Goal: Task Accomplishment & Management: Use online tool/utility

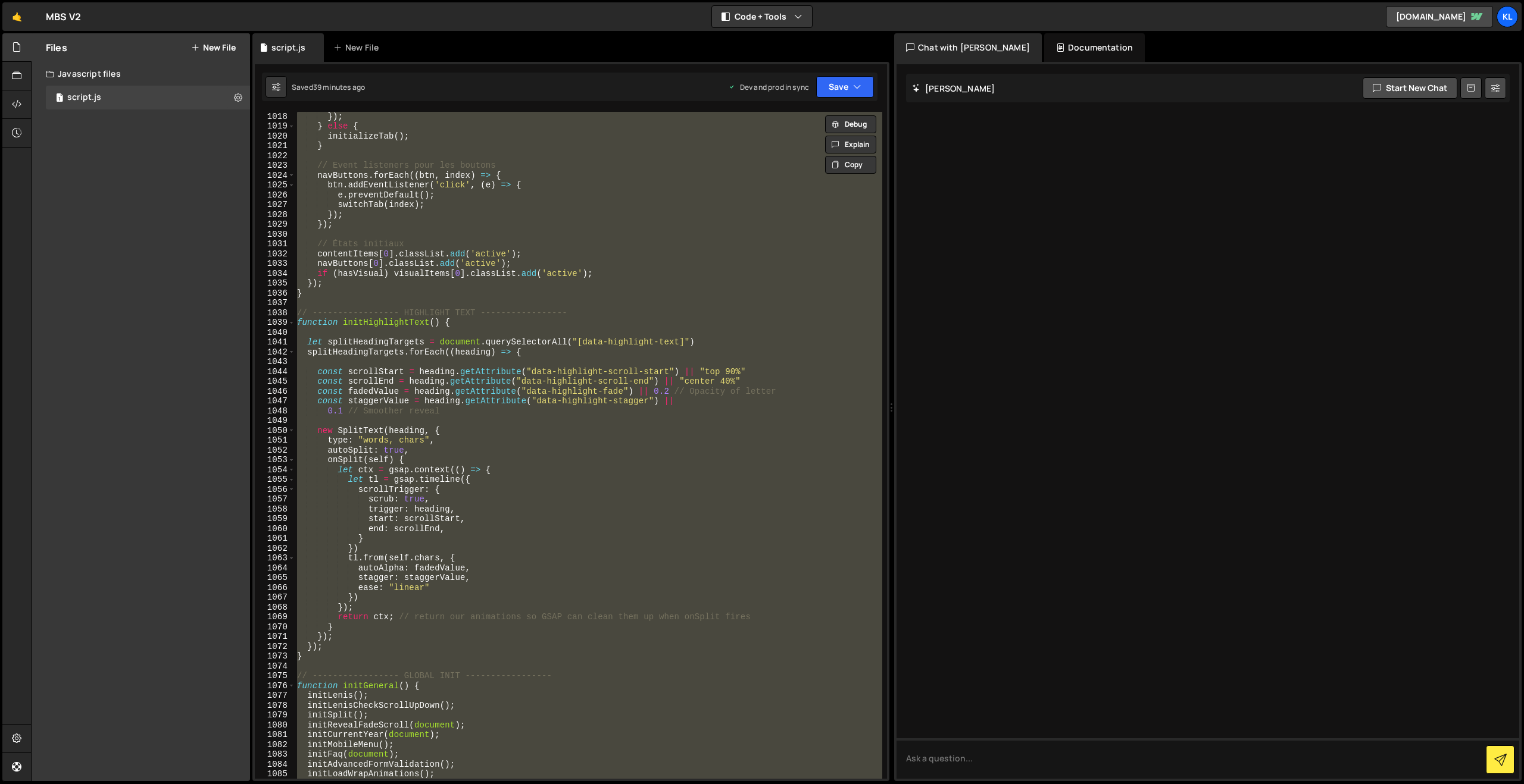
scroll to position [10396, 0]
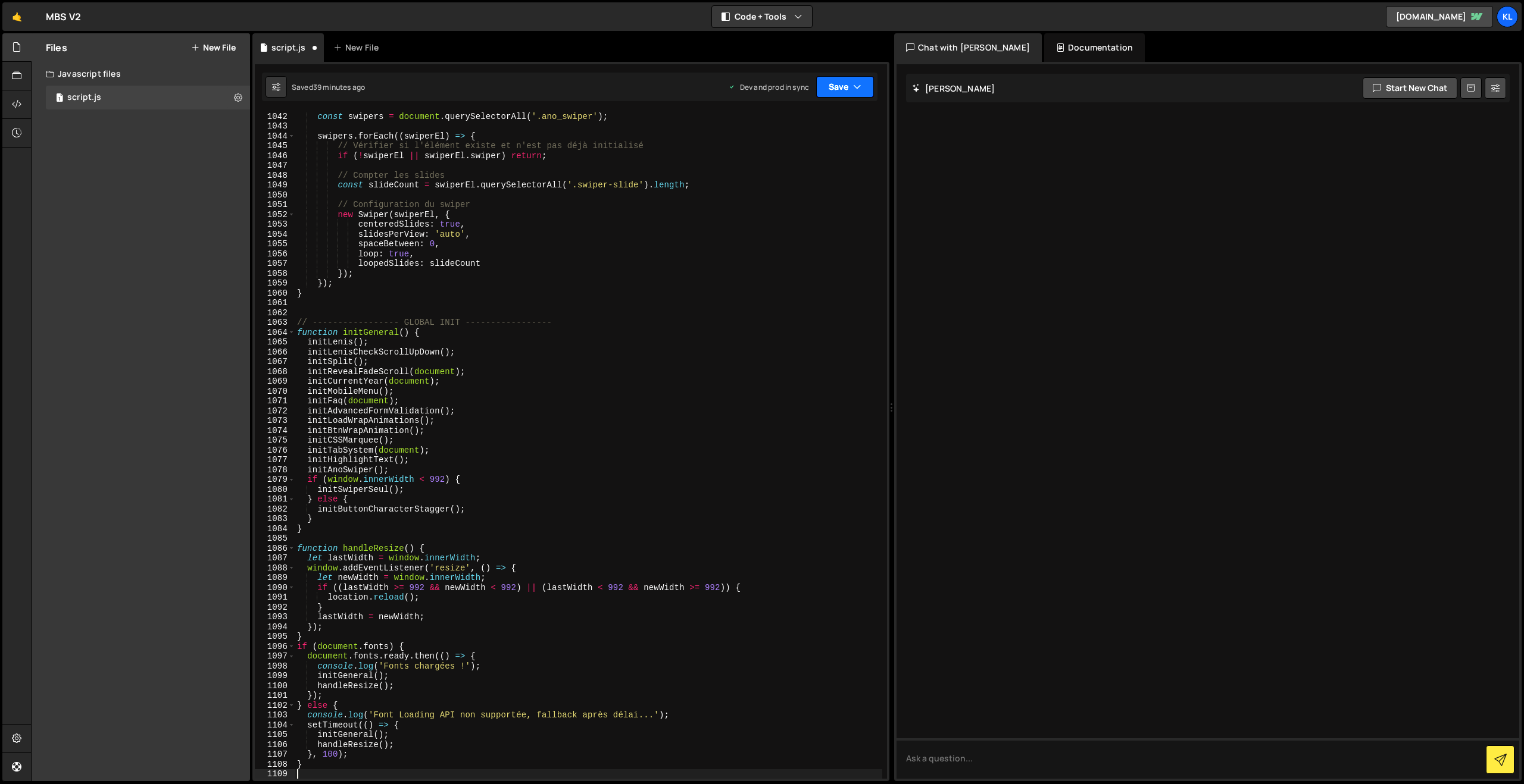
click at [834, 88] on button "Save" at bounding box center [845, 87] width 58 height 22
click at [807, 160] on div "Save to Production S" at bounding box center [805, 154] width 124 height 12
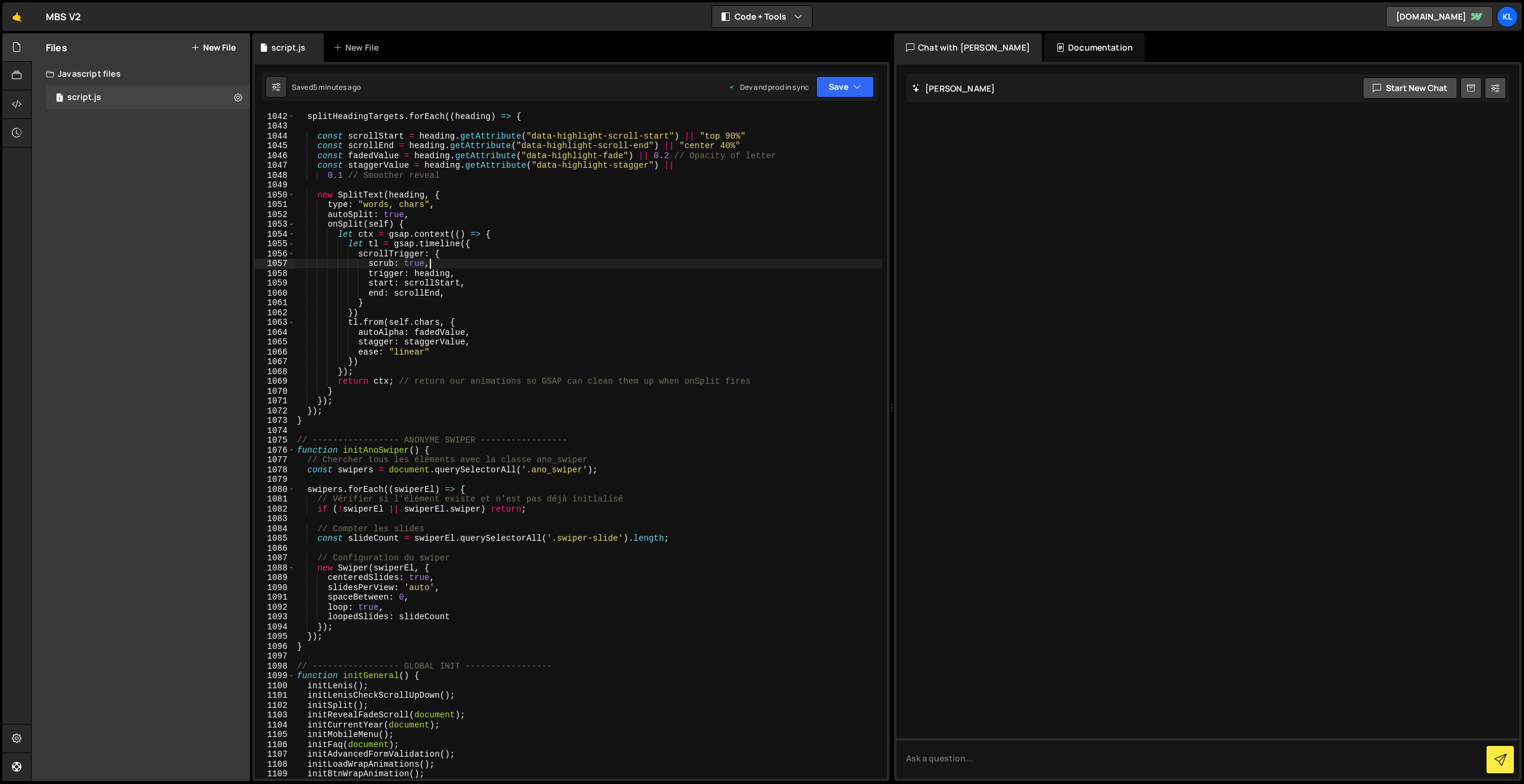
drag, startPoint x: 610, startPoint y: 262, endPoint x: 623, endPoint y: 251, distance: 17.0
click at [610, 261] on div "splitHeadingTargets . forEach (( heading ) => { const scrollStart = heading . g…" at bounding box center [589, 455] width 588 height 686
type textarea "}"
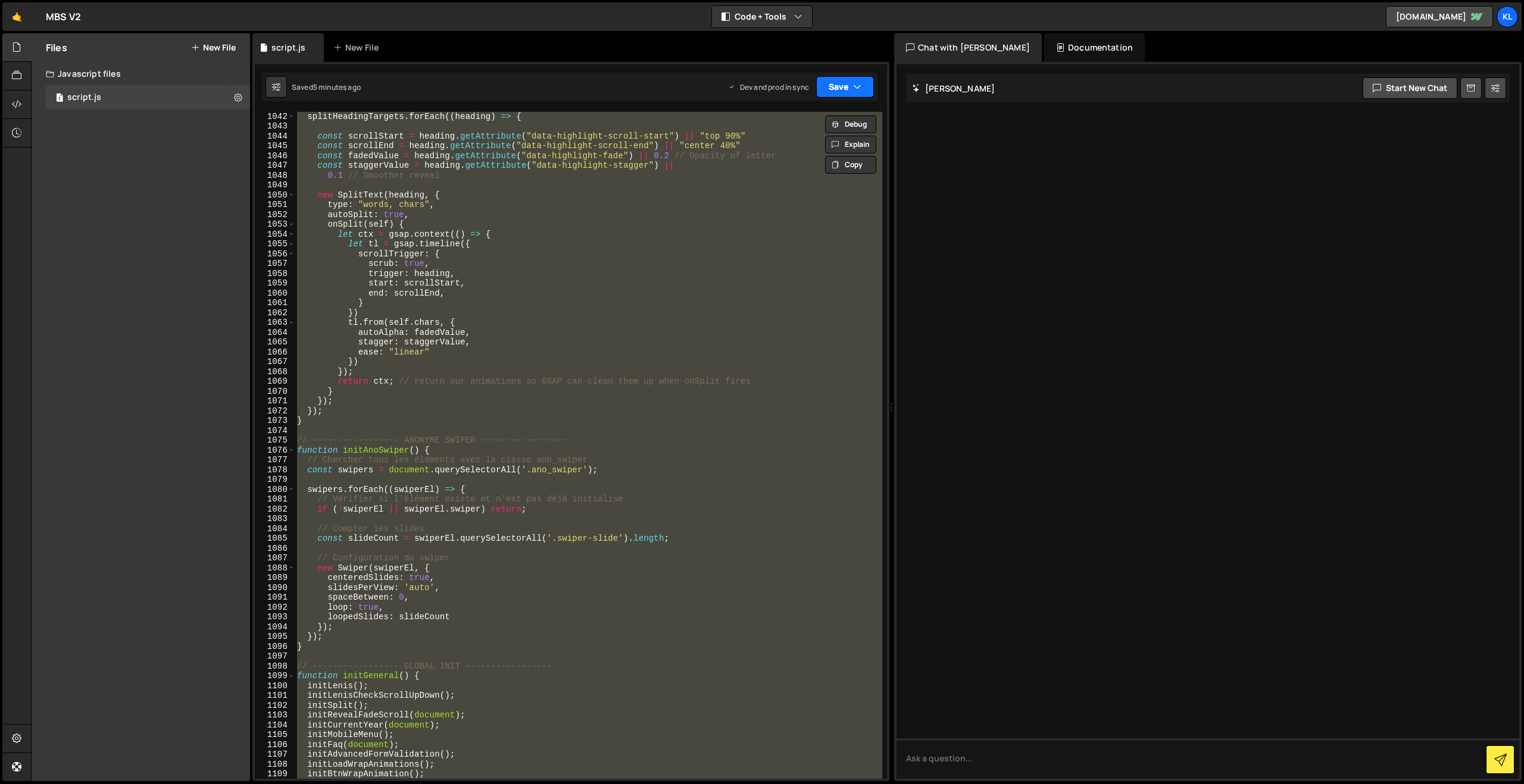
paste textarea
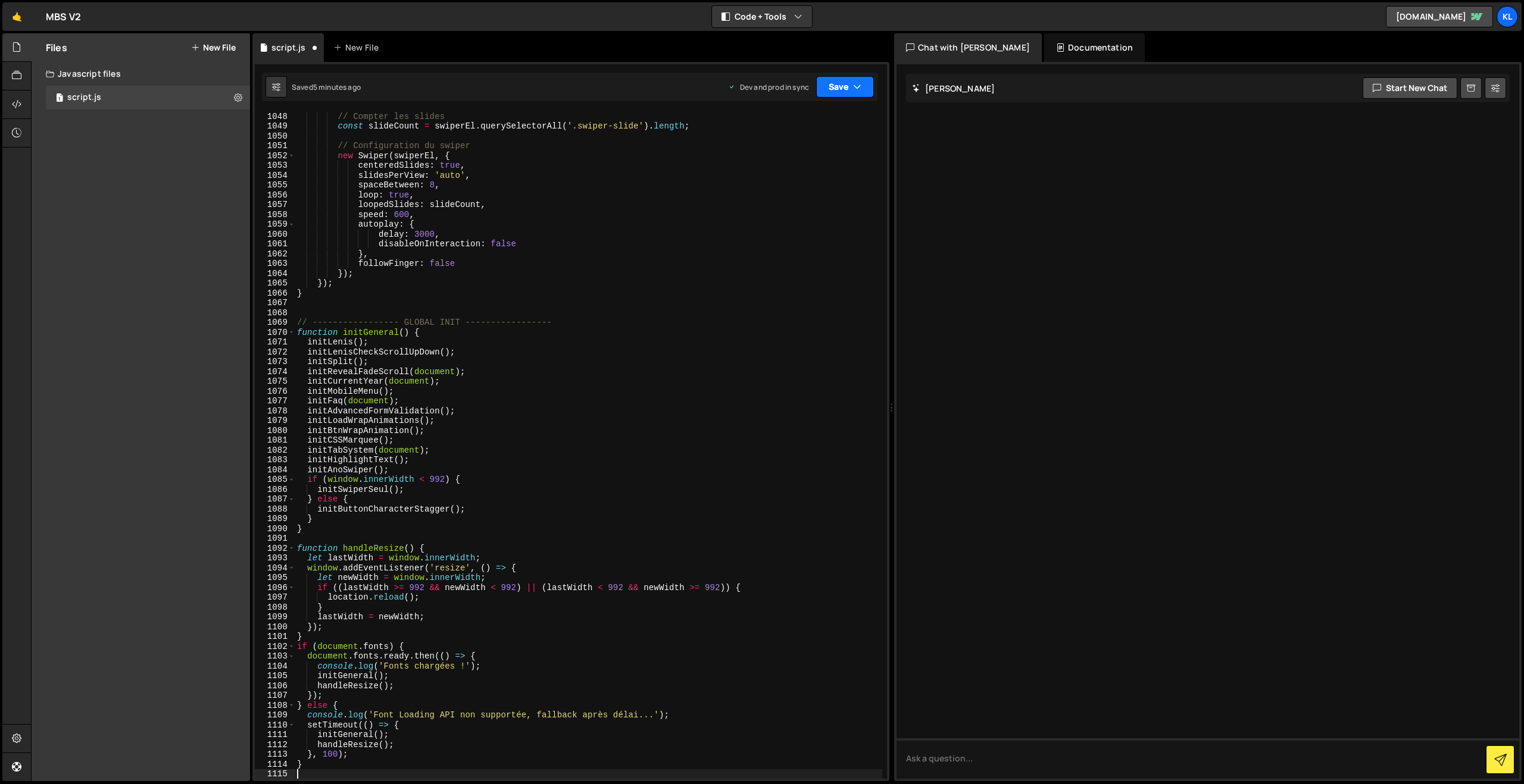
click at [848, 80] on button "Save" at bounding box center [845, 87] width 58 height 22
click at [791, 152] on div "Save to Production S" at bounding box center [805, 154] width 124 height 12
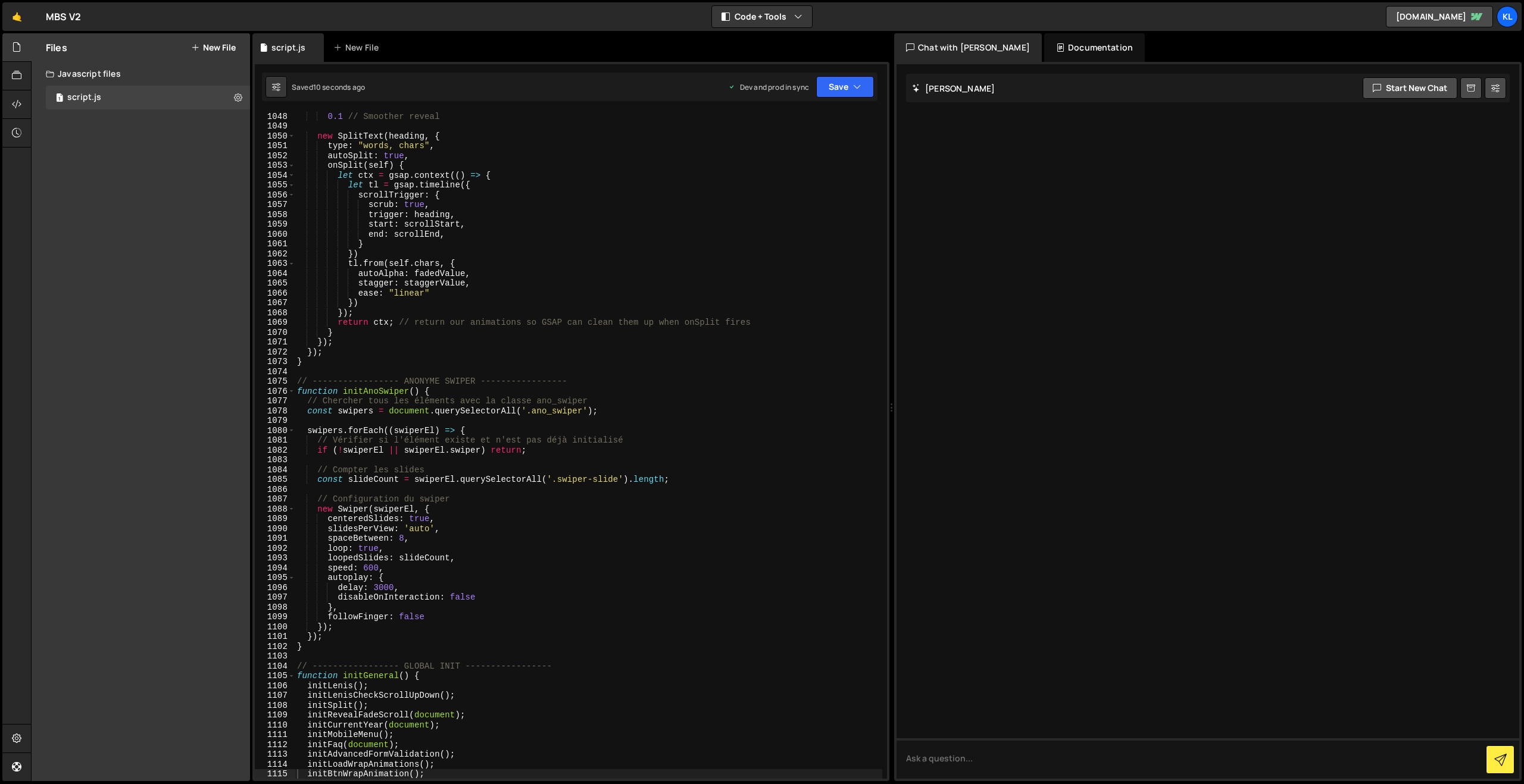
click at [696, 303] on div "0.1 // Smoother reveal new SplitText ( heading , { type : "words, chars" , auto…" at bounding box center [589, 455] width 588 height 686
type textarea "}"
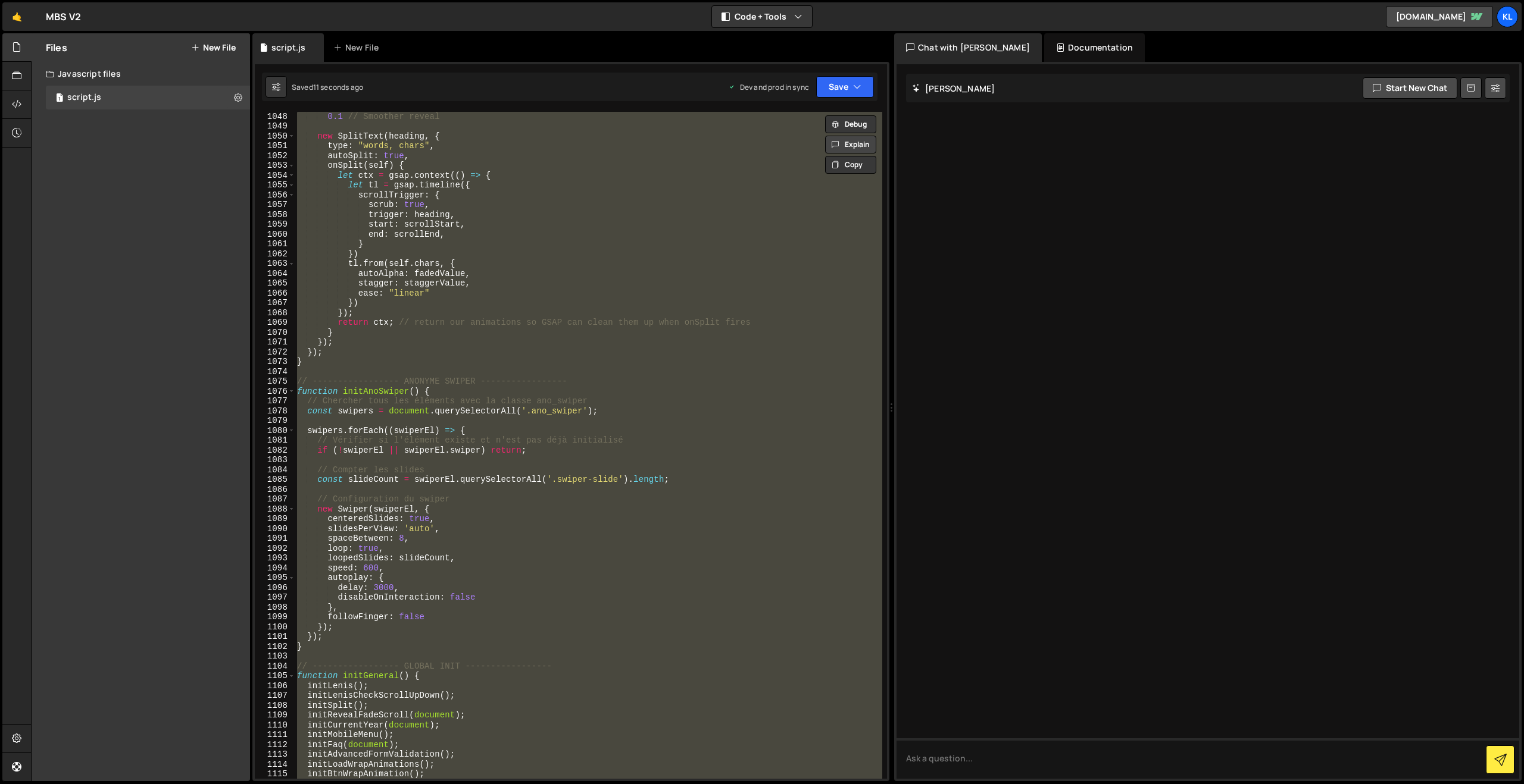
paste textarea
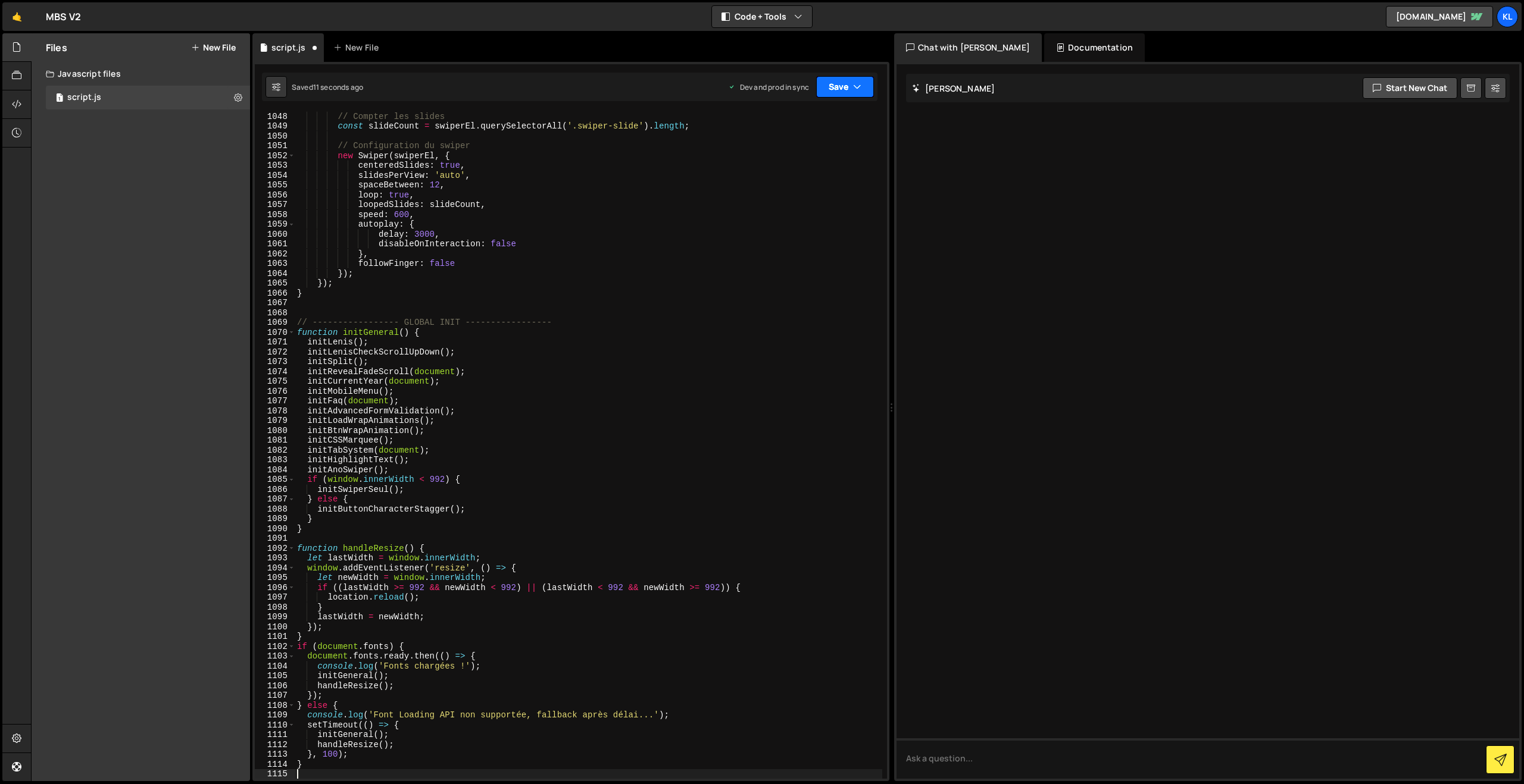
drag, startPoint x: 836, startPoint y: 89, endPoint x: 810, endPoint y: 127, distance: 46.0
click at [836, 89] on button "Save" at bounding box center [845, 87] width 58 height 22
click at [787, 161] on div "Saved just now" at bounding box center [805, 168] width 124 height 14
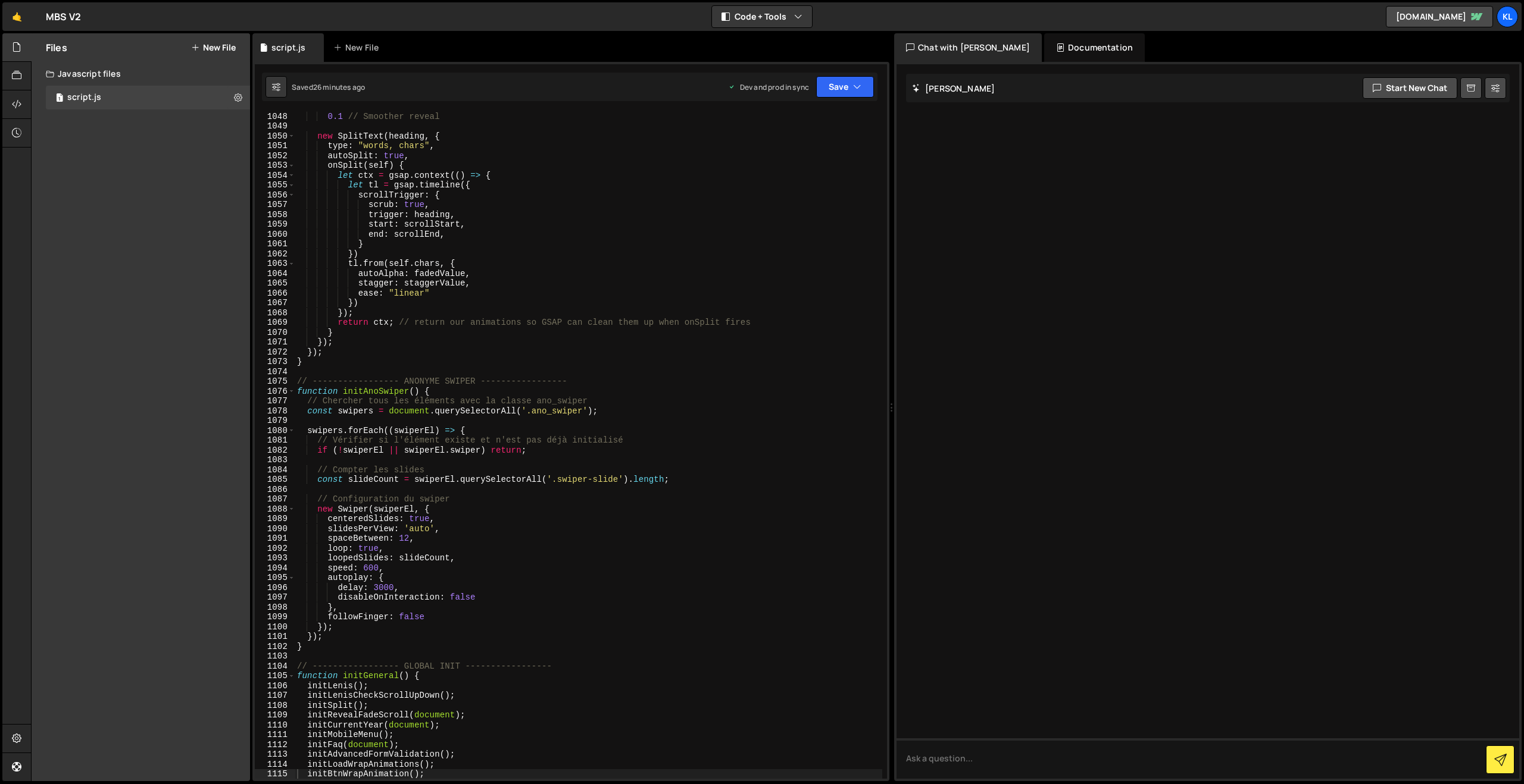
click at [588, 291] on div "0.1 // Smoother reveal new SplitText ( heading , { type : "words, chars" , auto…" at bounding box center [589, 455] width 588 height 686
type textarea "}"
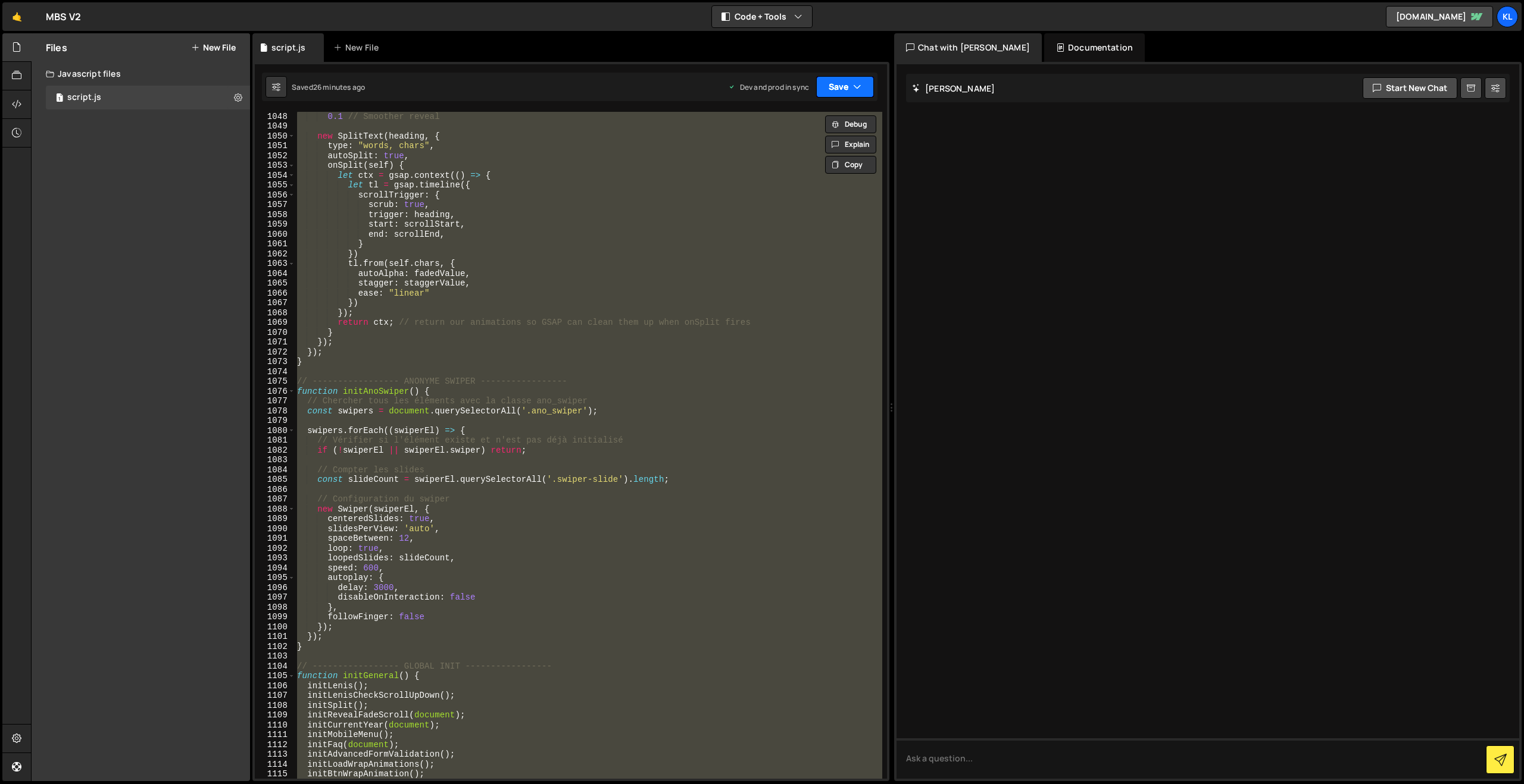
paste textarea
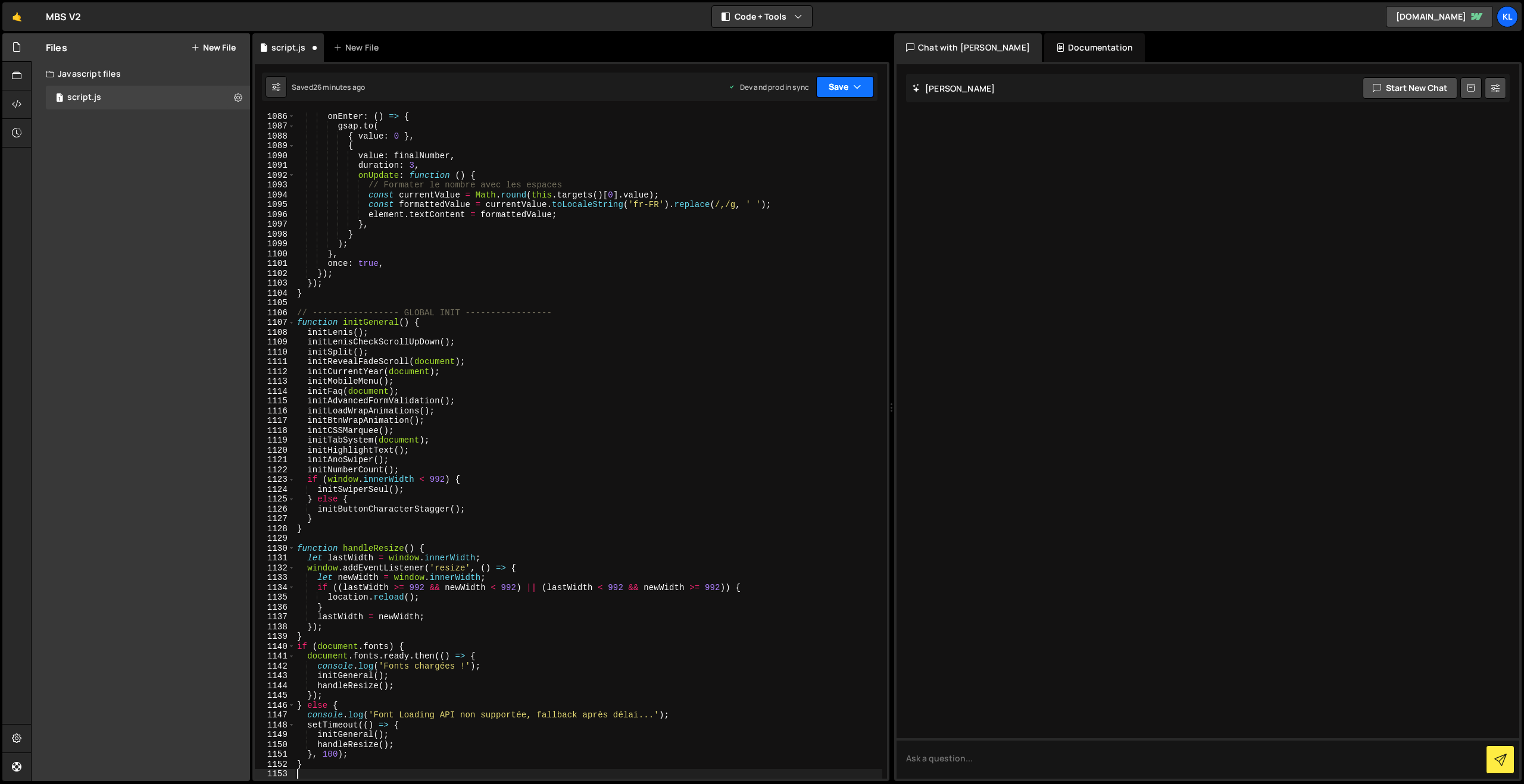
click at [837, 88] on button "Save" at bounding box center [845, 87] width 58 height 22
click at [796, 163] on div "26 minutes ago" at bounding box center [789, 167] width 51 height 10
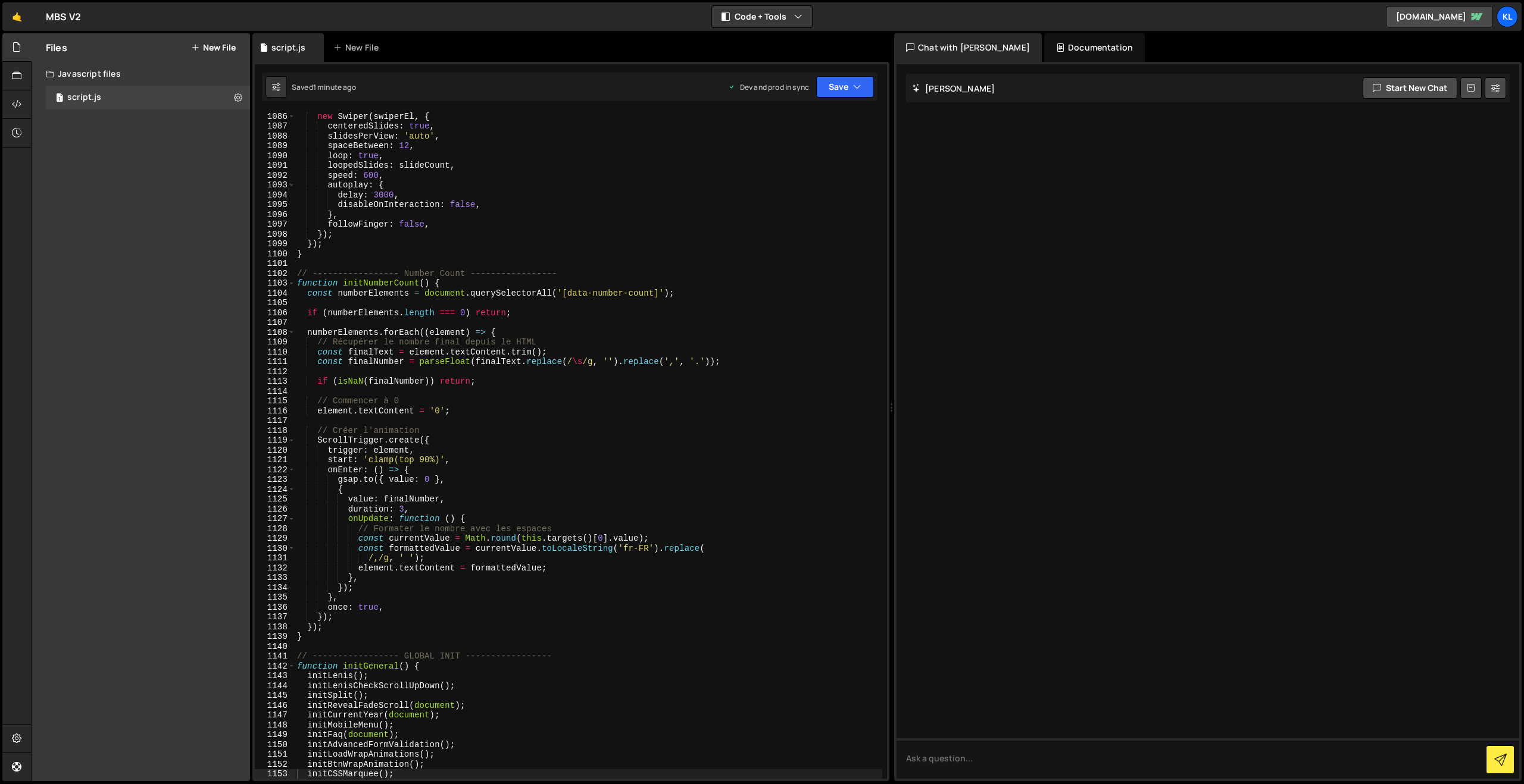
click at [534, 222] on div "new Swiper ( swiperEl , { centeredSlides : true , slidesPerView : 'auto' , spac…" at bounding box center [589, 455] width 588 height 686
type textarea "}"
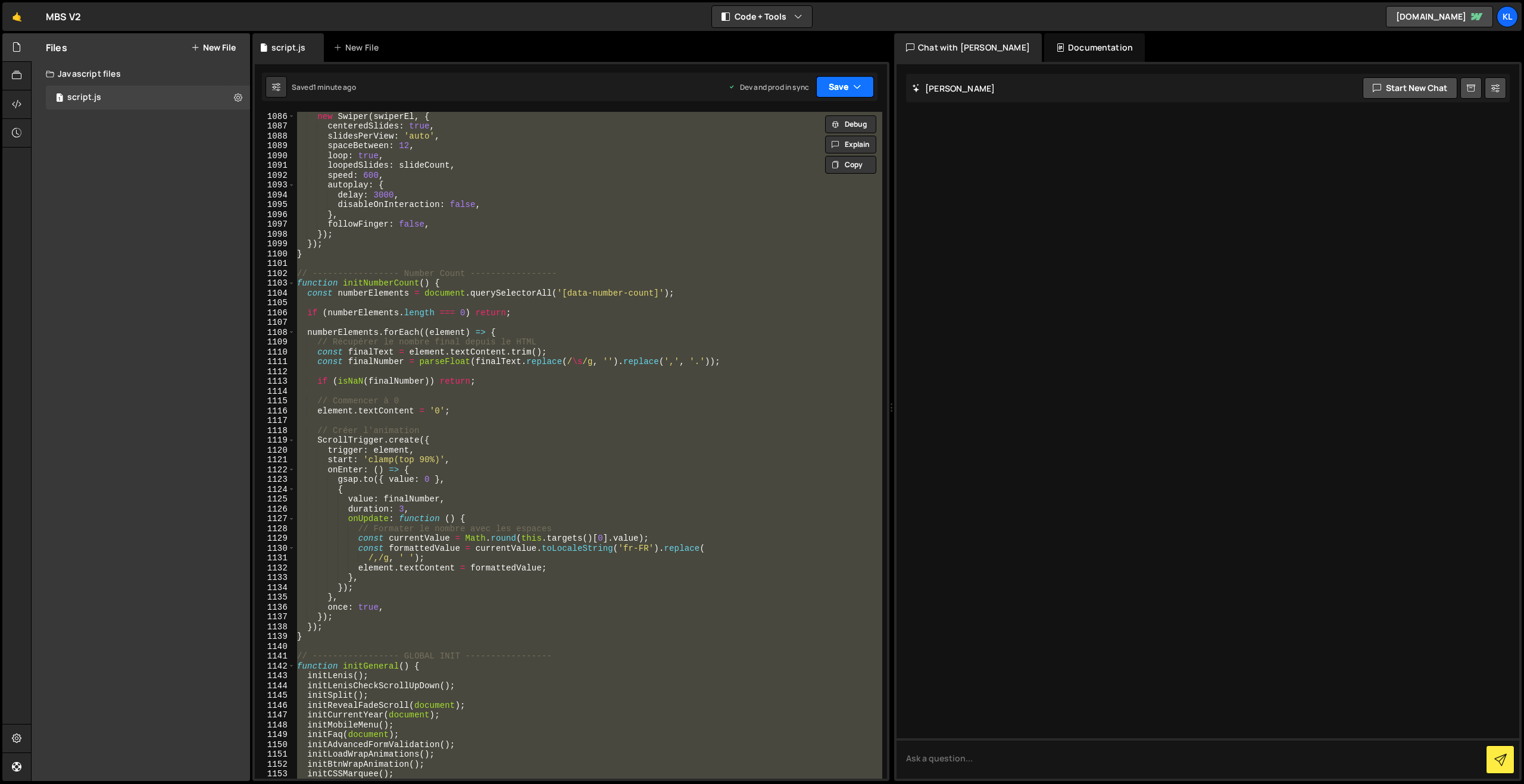
paste textarea
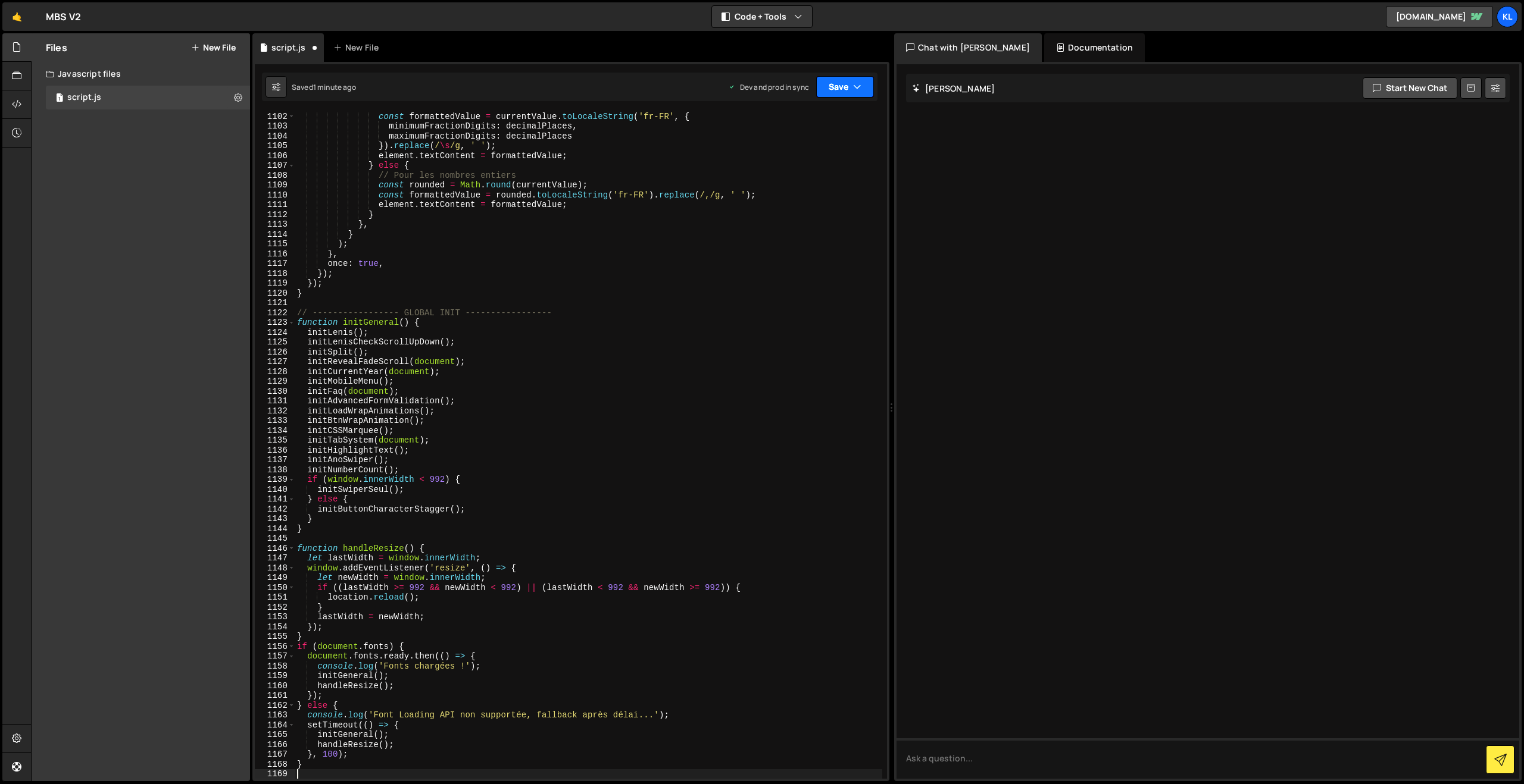
click at [831, 88] on button "Save" at bounding box center [845, 87] width 58 height 22
click at [796, 145] on button "Save to Production S Saved 1 minute ago" at bounding box center [804, 161] width 143 height 39
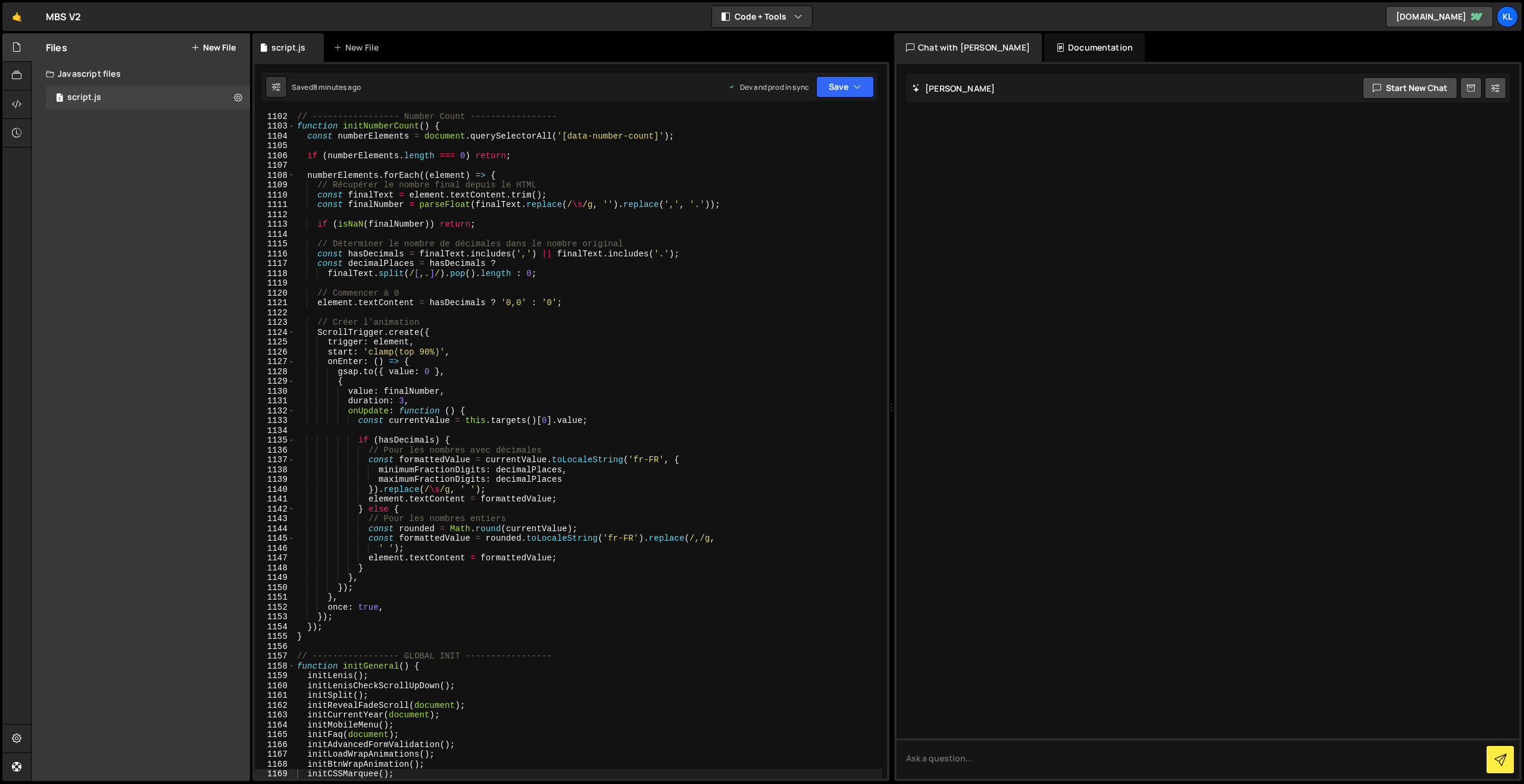
drag, startPoint x: 522, startPoint y: 248, endPoint x: 526, endPoint y: 241, distance: 8.1
click at [521, 247] on div "// ----------------- Number Count ----------------- function initNumberCount ( …" at bounding box center [589, 455] width 588 height 686
type textarea "}"
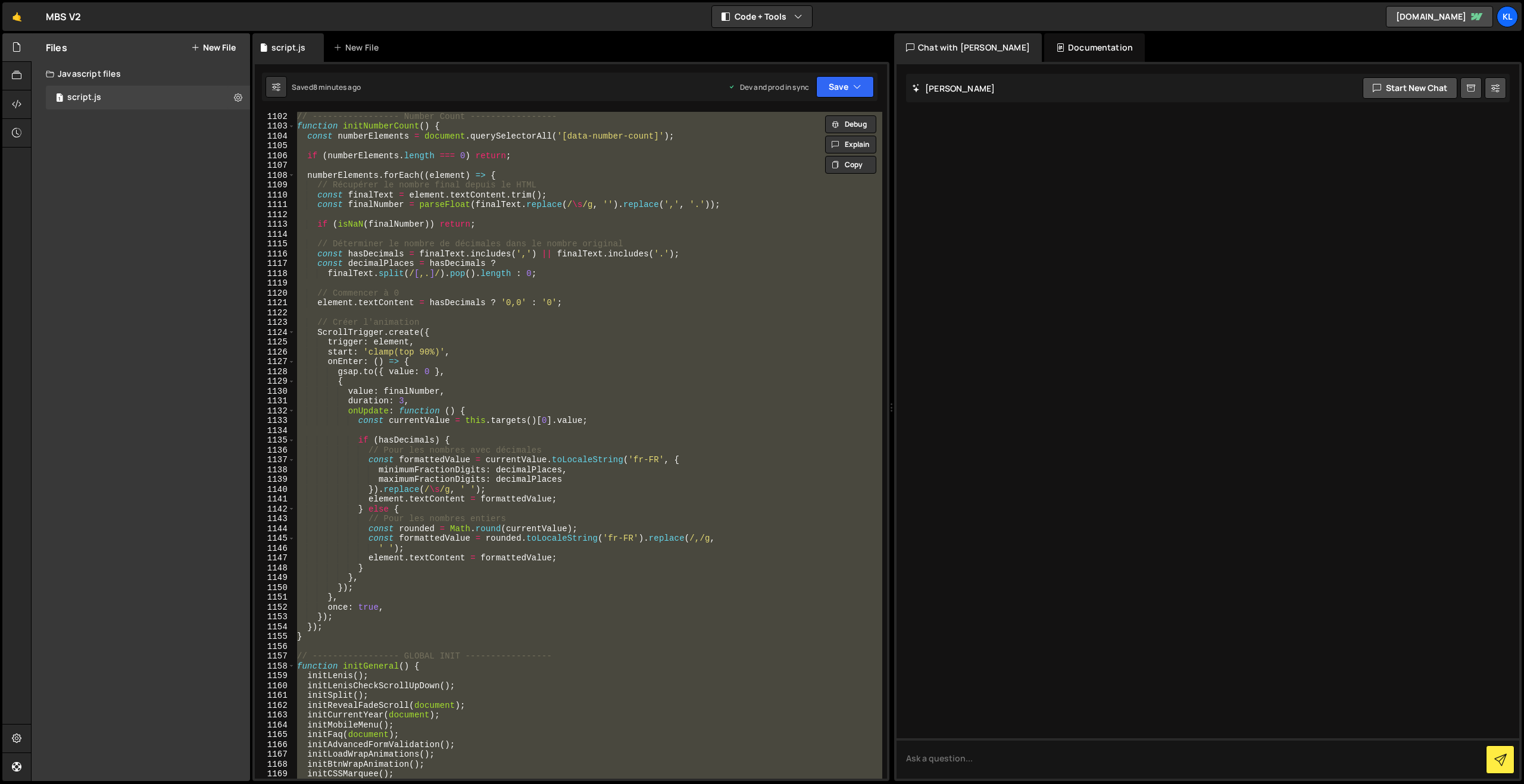
paste textarea
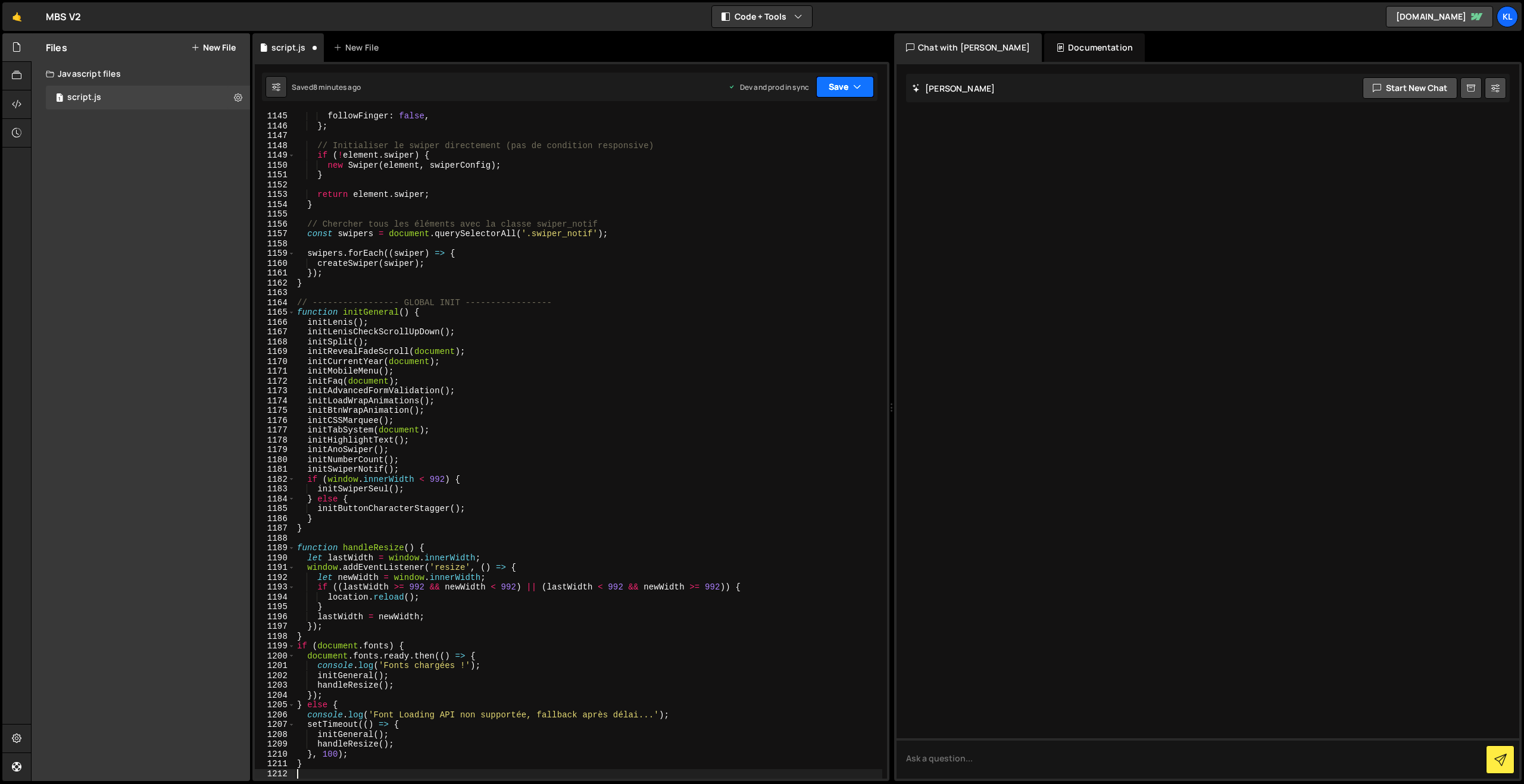
click at [855, 95] on button "Save" at bounding box center [845, 87] width 58 height 22
drag, startPoint x: 791, startPoint y: 156, endPoint x: 380, endPoint y: 171, distance: 411.3
click at [791, 156] on div "Save to Production S" at bounding box center [805, 154] width 124 height 12
